Goal: Information Seeking & Learning: Learn about a topic

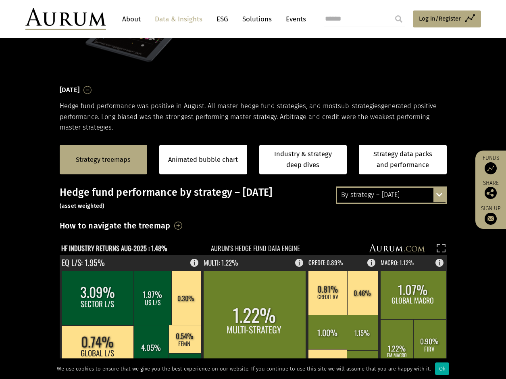
scroll to position [121, 0]
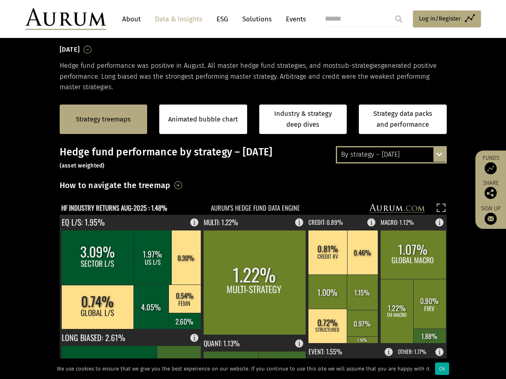
click at [406, 154] on div "By strategy – [DATE]" at bounding box center [391, 154] width 108 height 15
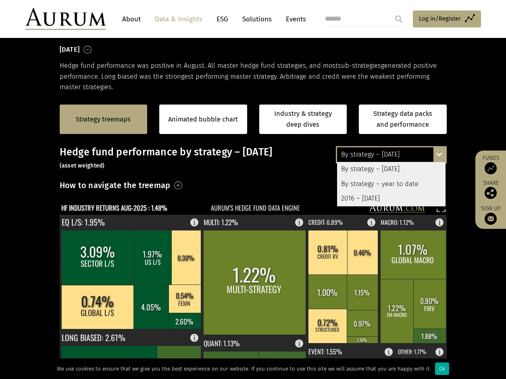
click at [406, 154] on div "By strategy – [DATE]" at bounding box center [391, 154] width 108 height 15
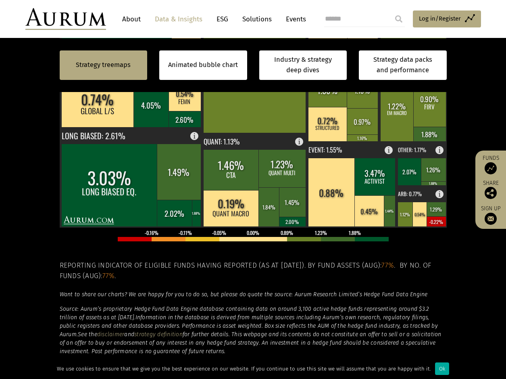
scroll to position [161, 0]
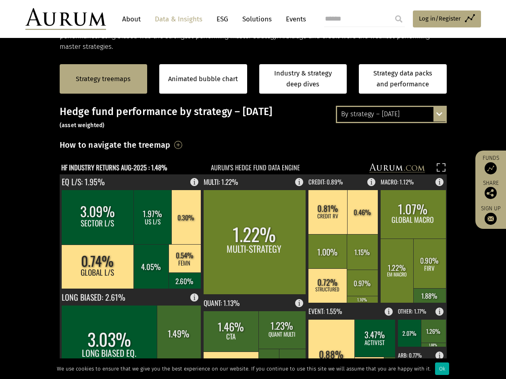
click at [169, 143] on div "How to navigate the treemap Hovering over one of the coloured boxes in the char…" at bounding box center [253, 147] width 387 height 19
click at [171, 145] on h3 "How to navigate the treemap" at bounding box center [115, 145] width 111 height 14
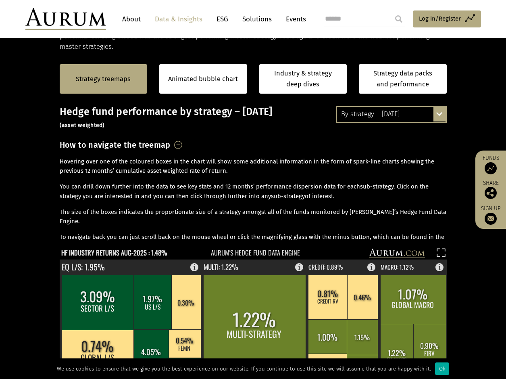
click at [417, 122] on div "By strategy – August 2025 By strategy – August 2025 By strategy – year to date …" at bounding box center [391, 114] width 111 height 17
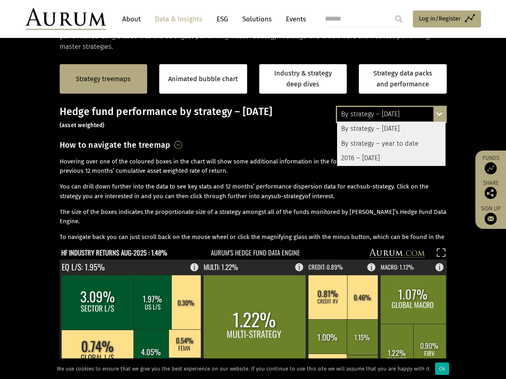
click at [418, 113] on div "By strategy – [DATE]" at bounding box center [391, 114] width 108 height 15
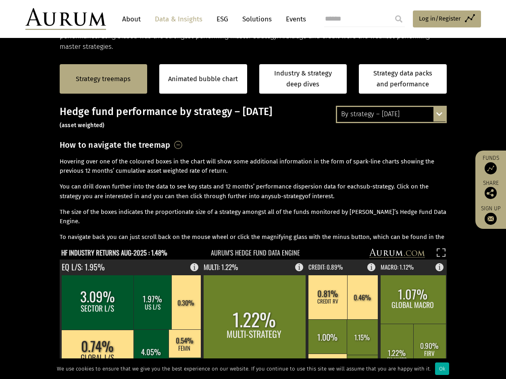
click at [418, 113] on div "By strategy – [DATE]" at bounding box center [391, 114] width 108 height 15
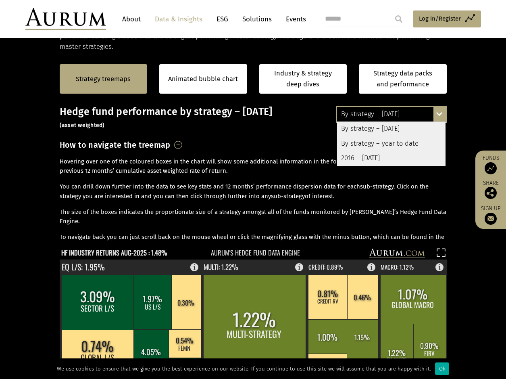
click at [393, 143] on div "By strategy – year to date" at bounding box center [391, 143] width 108 height 15
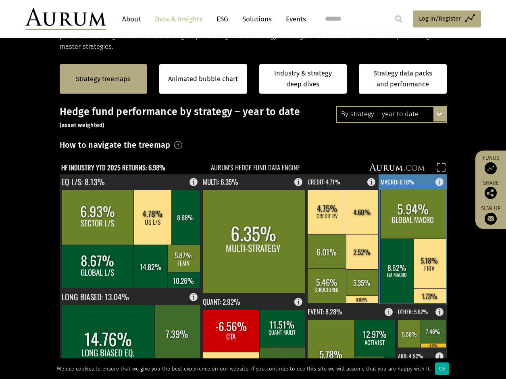
scroll to position [242, 0]
